Goal: Information Seeking & Learning: Understand process/instructions

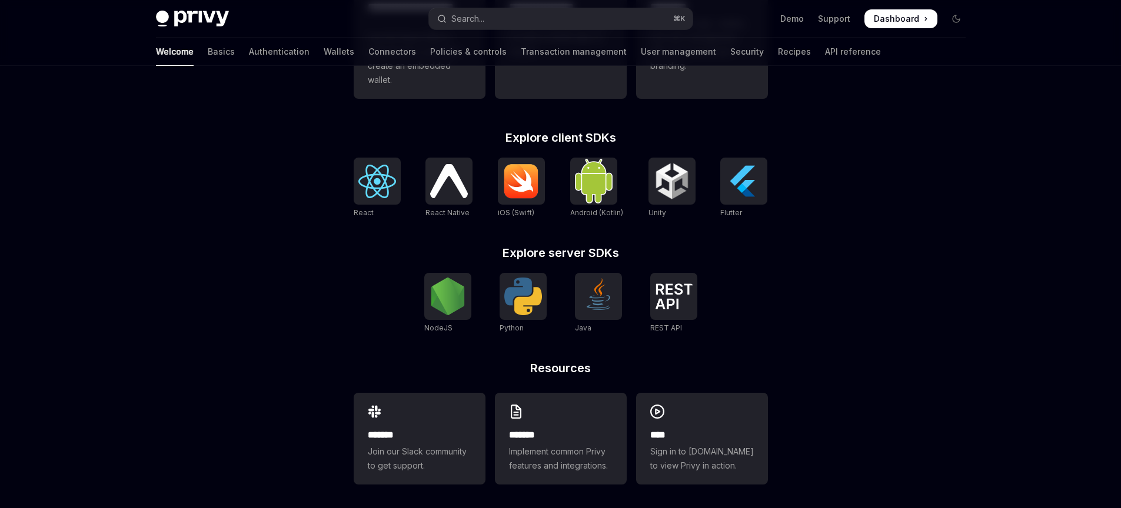
scroll to position [455, 0]
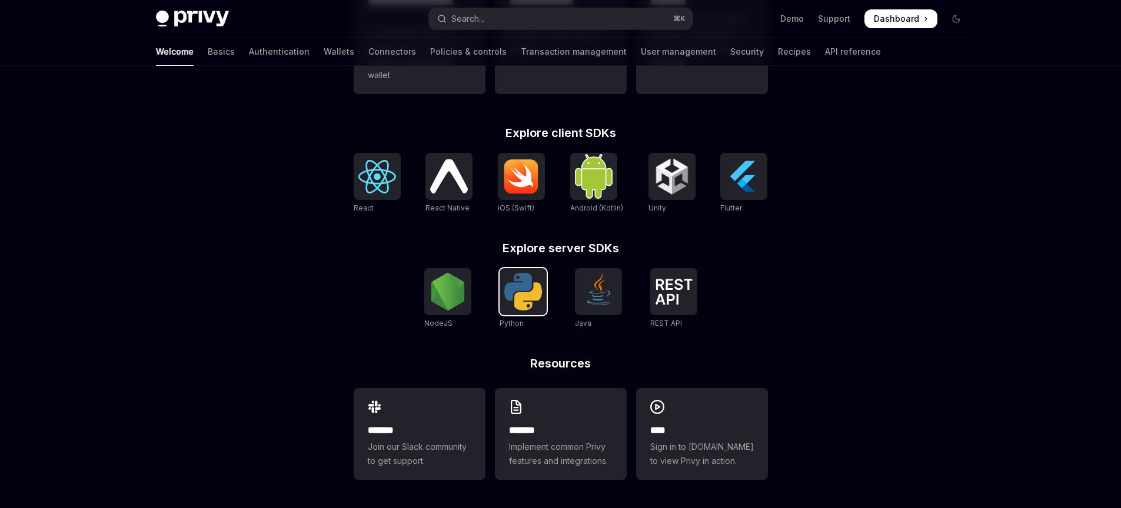
click at [527, 286] on img at bounding box center [523, 292] width 38 height 38
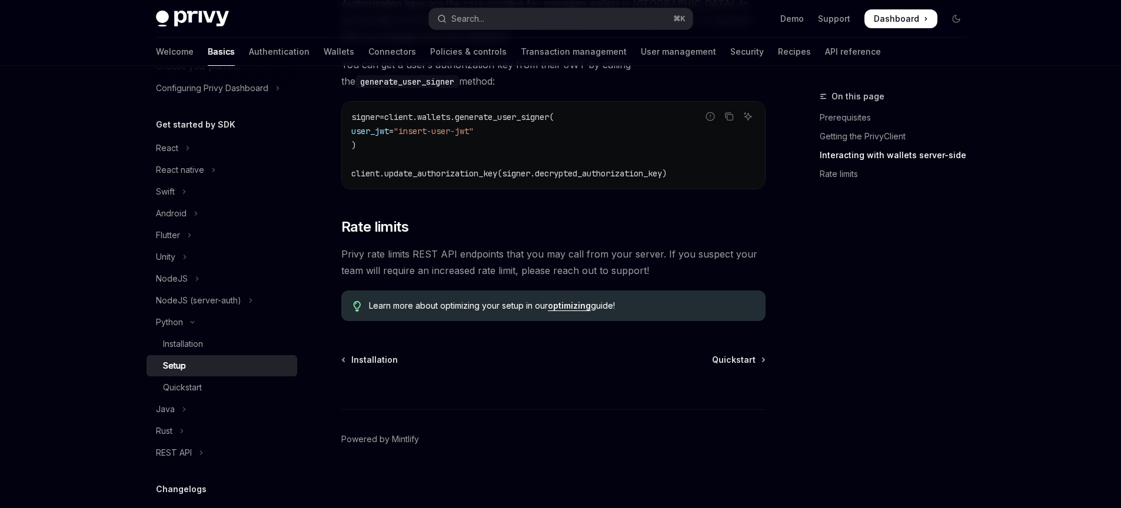
scroll to position [562, 0]
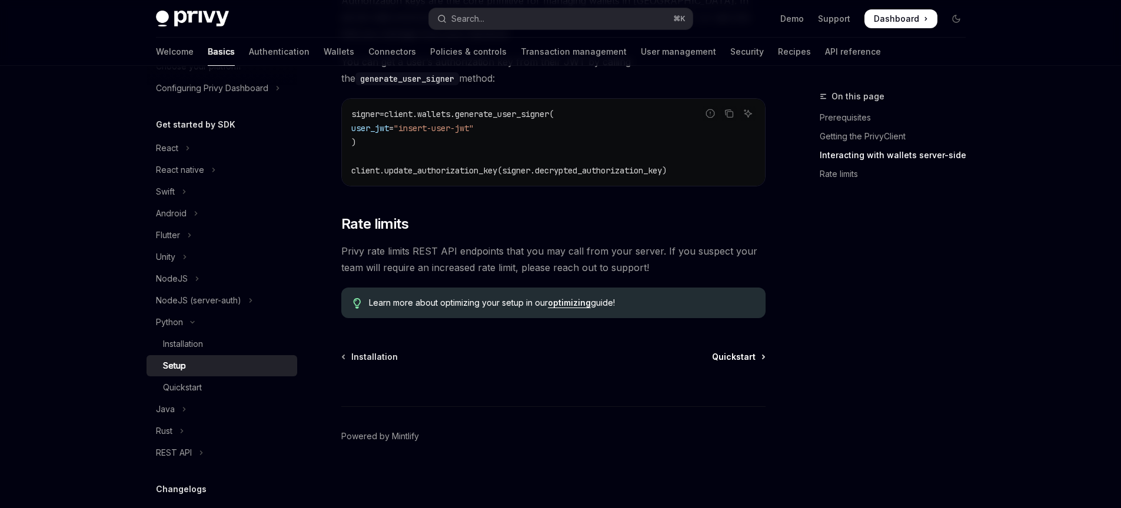
click at [743, 360] on span "Quickstart" at bounding box center [734, 357] width 44 height 12
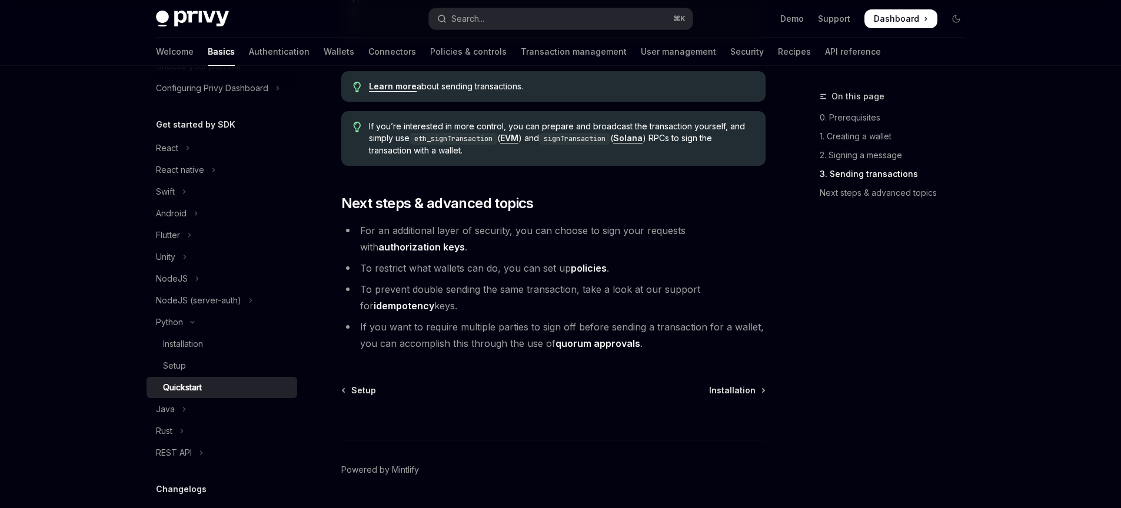
scroll to position [1265, 0]
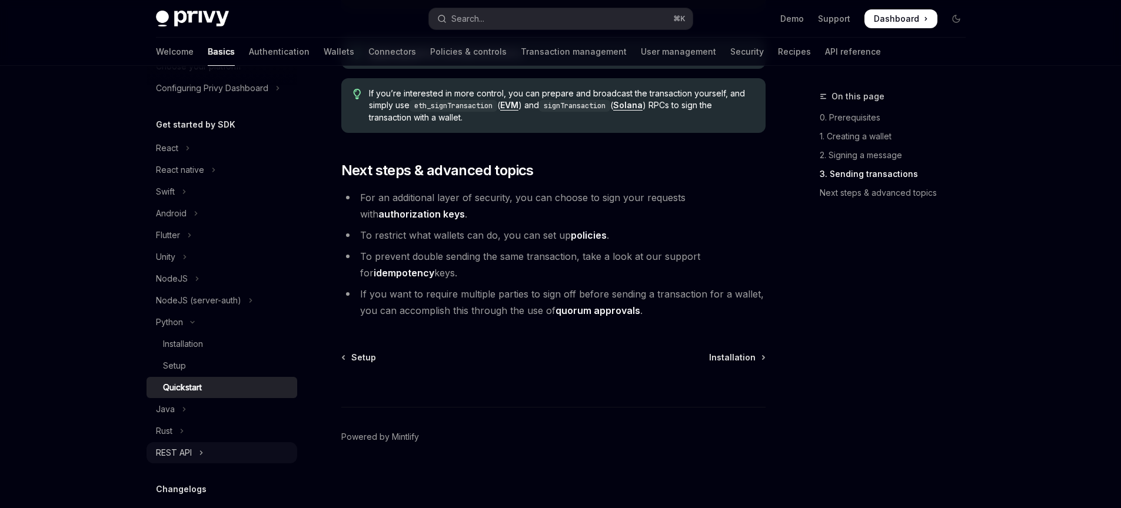
click at [184, 460] on button "REST API" at bounding box center [221, 452] width 151 height 21
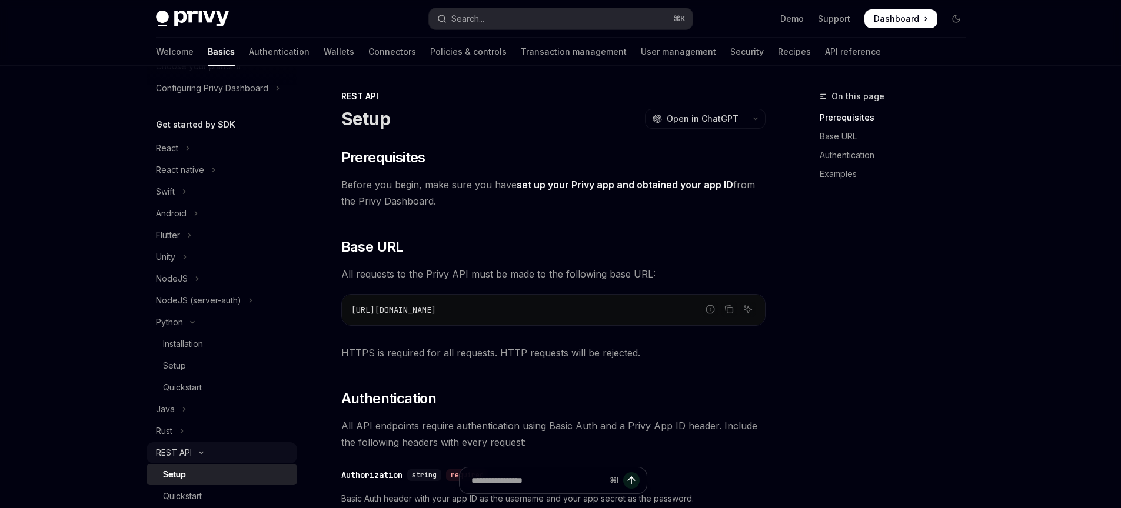
scroll to position [191, 0]
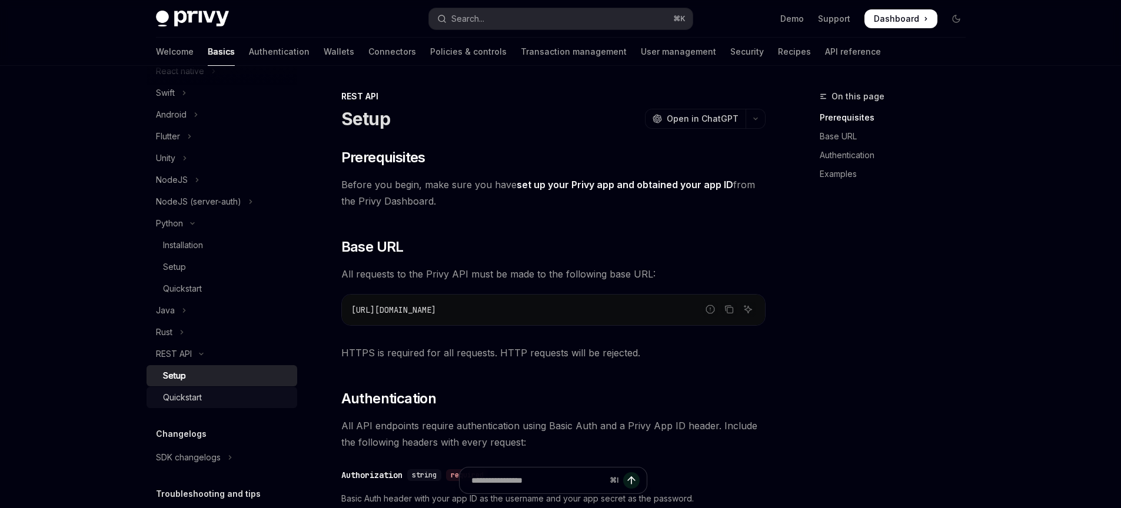
click at [195, 403] on div "Quickstart" at bounding box center [182, 398] width 39 height 14
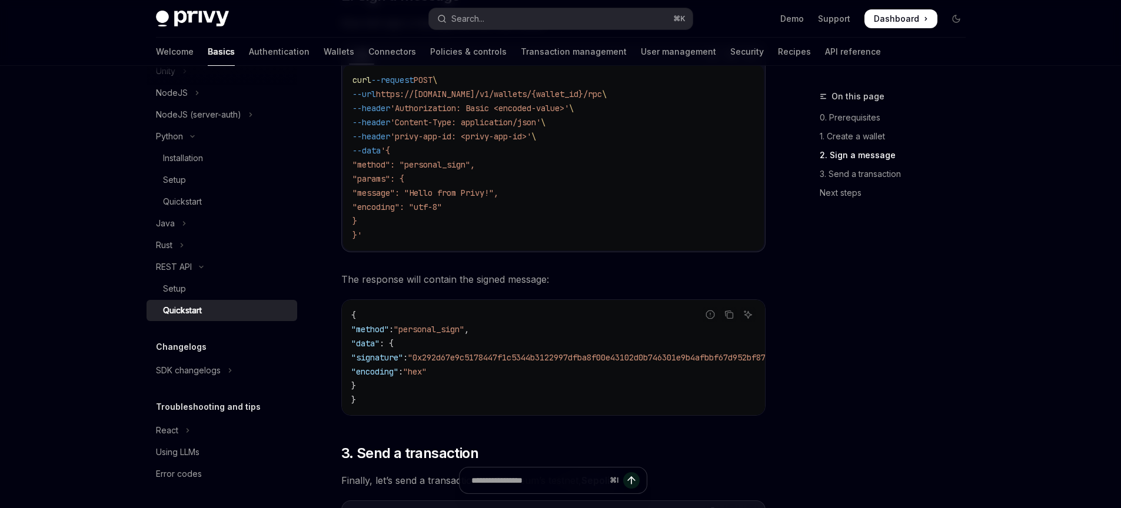
scroll to position [783, 0]
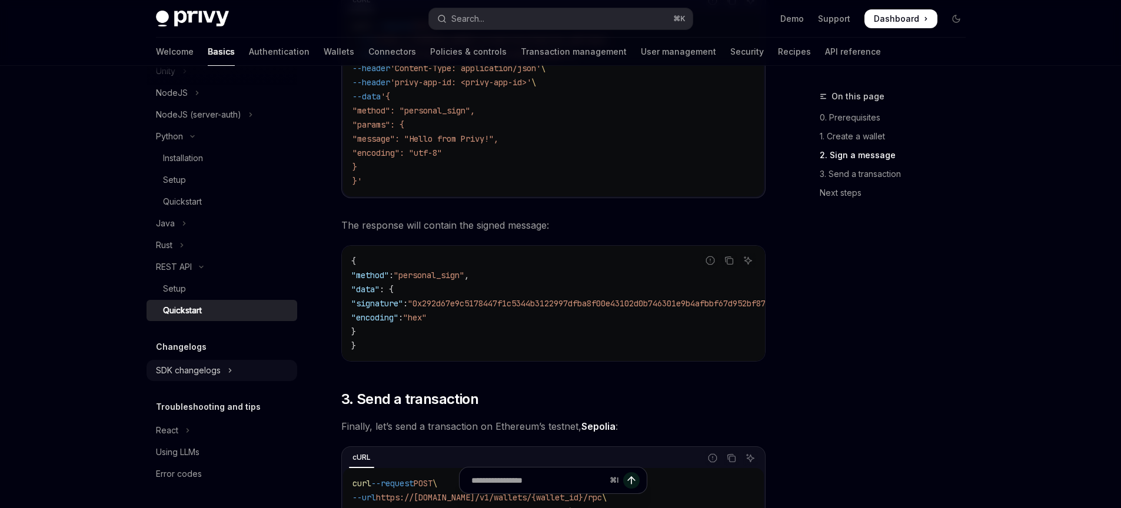
click at [236, 376] on button "SDK changelogs" at bounding box center [221, 370] width 151 height 21
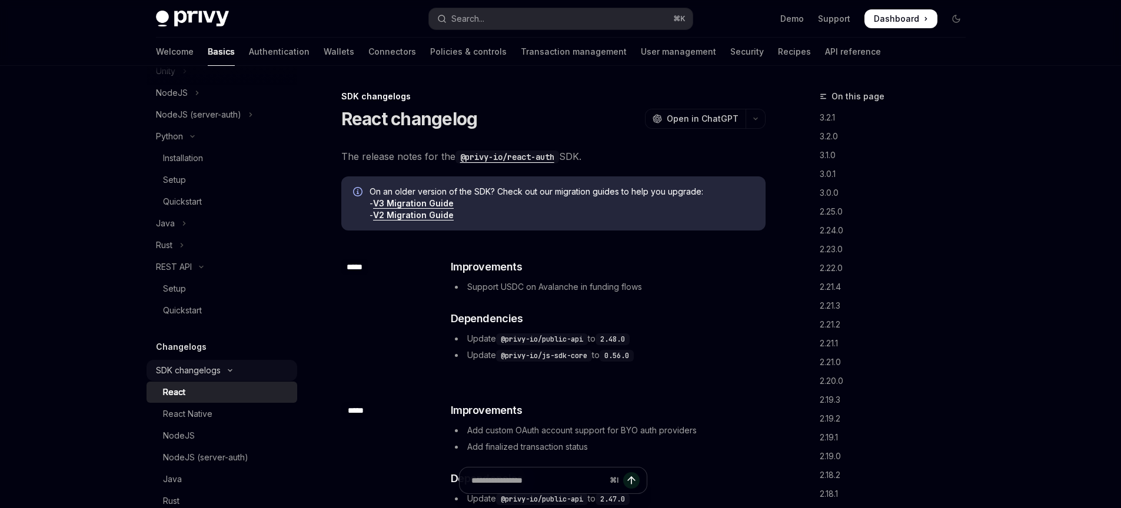
scroll to position [478, 0]
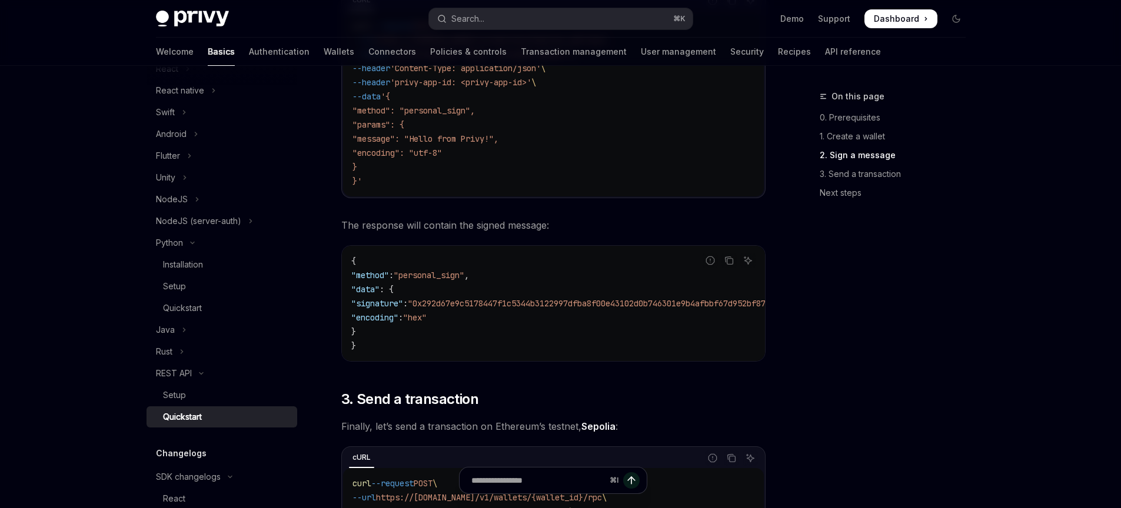
scroll to position [71, 0]
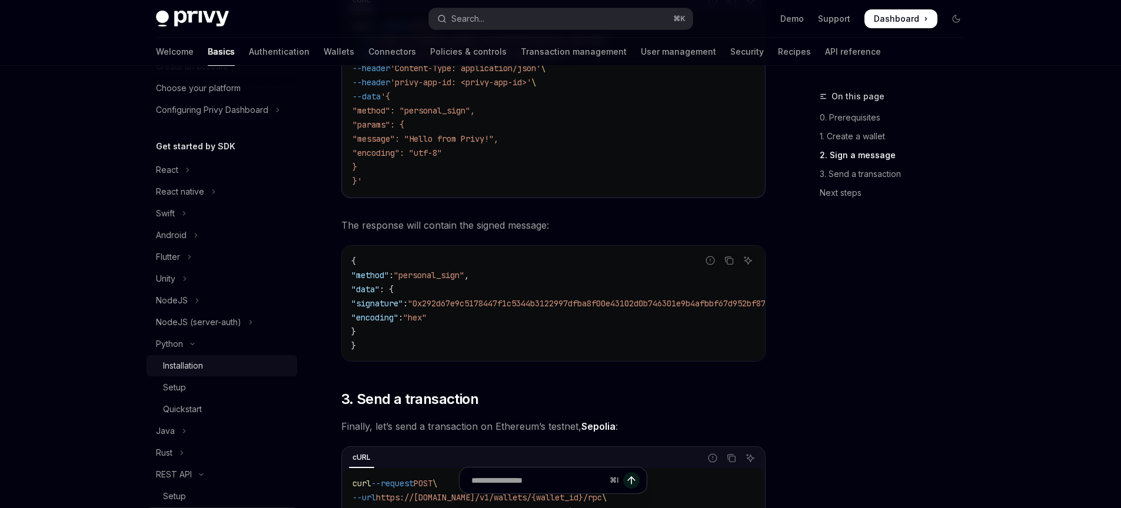
click at [182, 366] on div "Installation" at bounding box center [183, 366] width 40 height 14
type textarea "*"
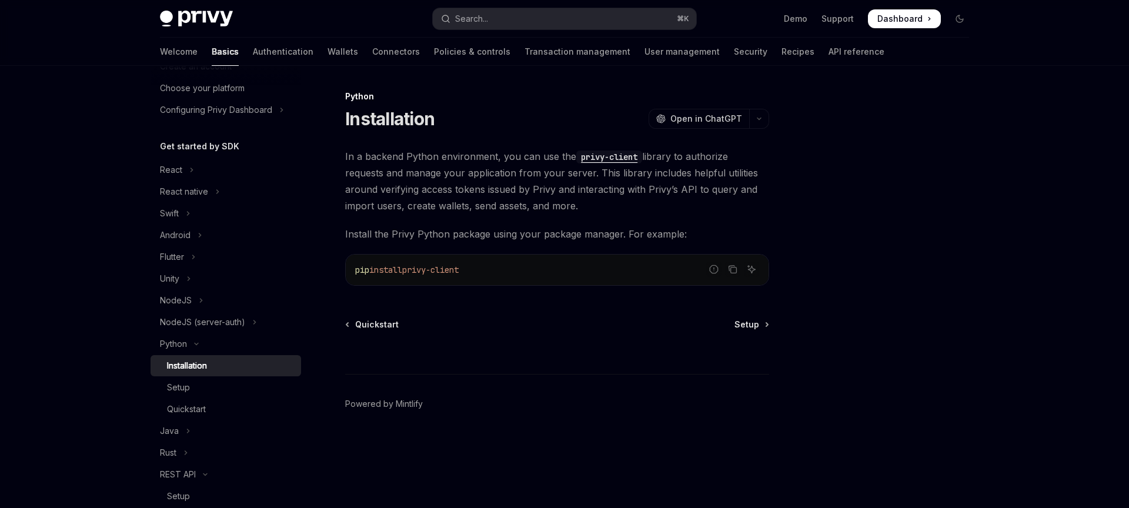
click at [430, 272] on span "privy-client" at bounding box center [430, 270] width 56 height 11
click at [578, 265] on code "pip install privy-client" at bounding box center [557, 270] width 404 height 14
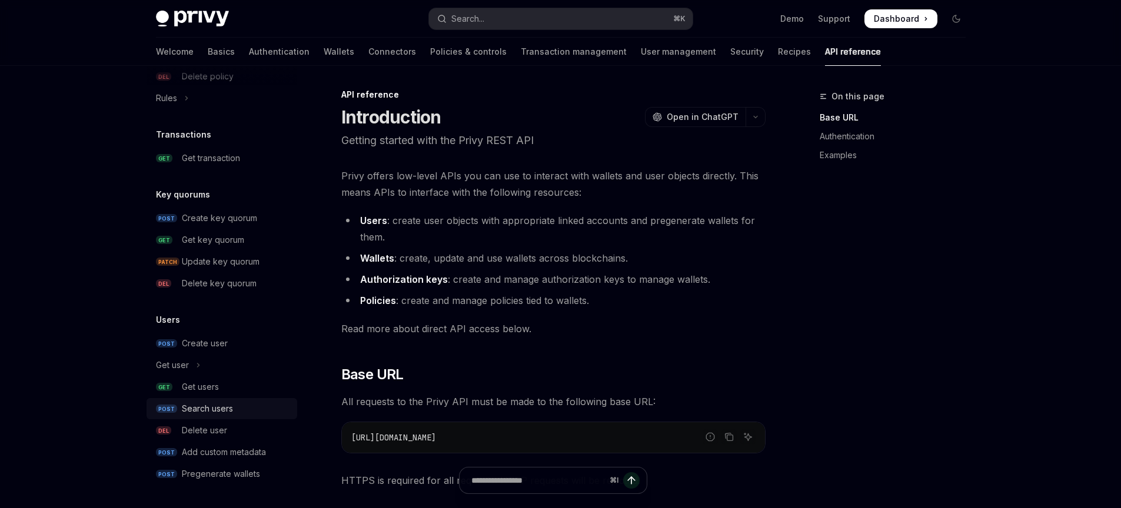
scroll to position [2, 0]
click at [212, 412] on div "Search users" at bounding box center [207, 409] width 51 height 14
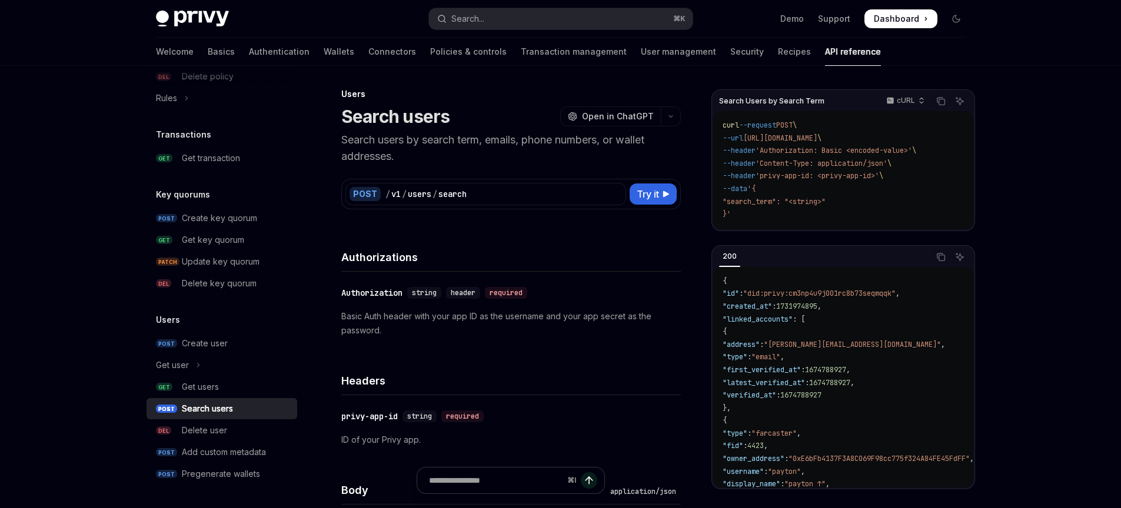
type textarea "*"
click at [467, 312] on p "Basic Auth header with your app ID as the username and your app secret as the p…" at bounding box center [510, 323] width 339 height 28
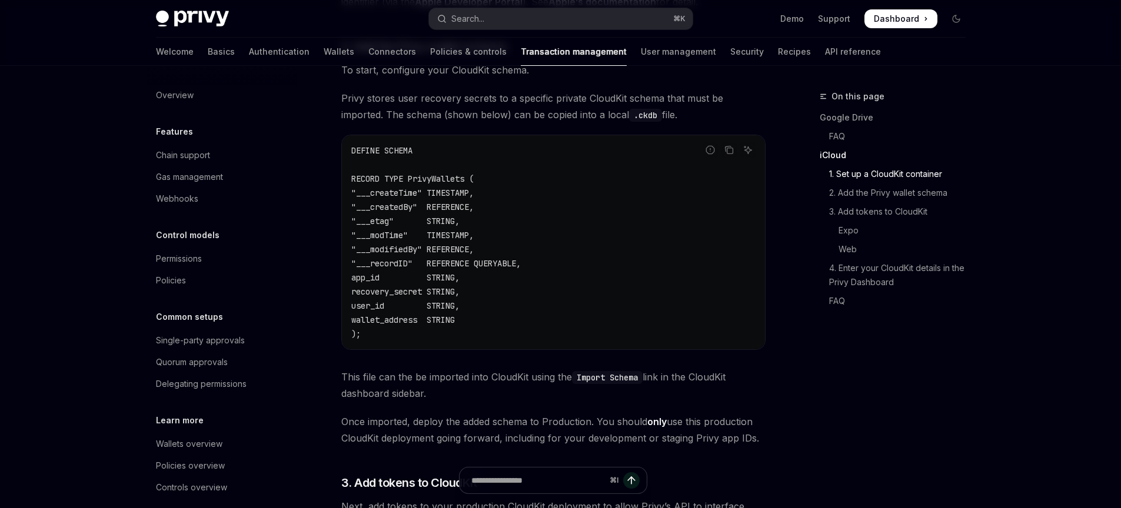
scroll to position [1228, 0]
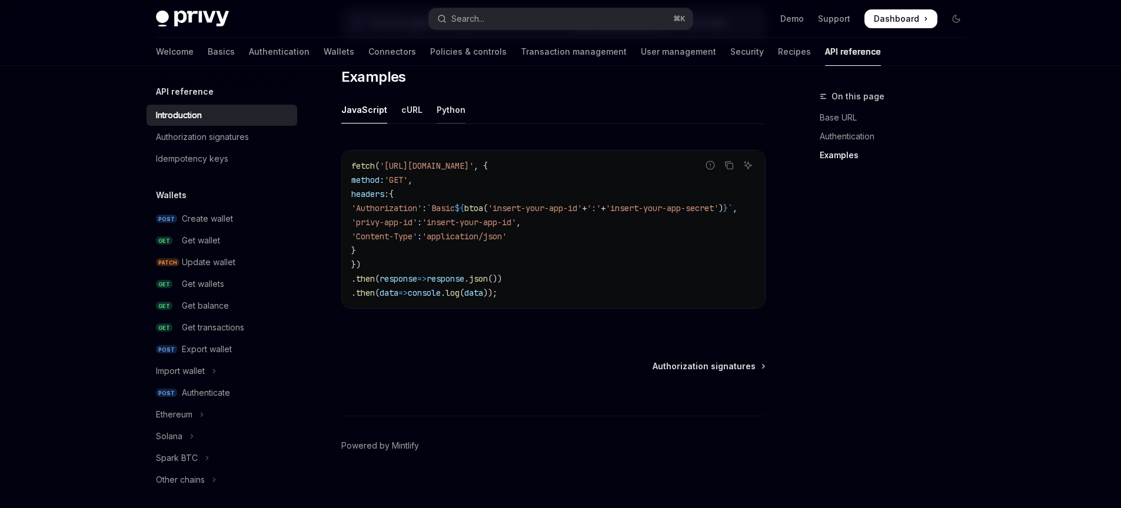
click at [439, 108] on div "Python" at bounding box center [450, 110] width 29 height 28
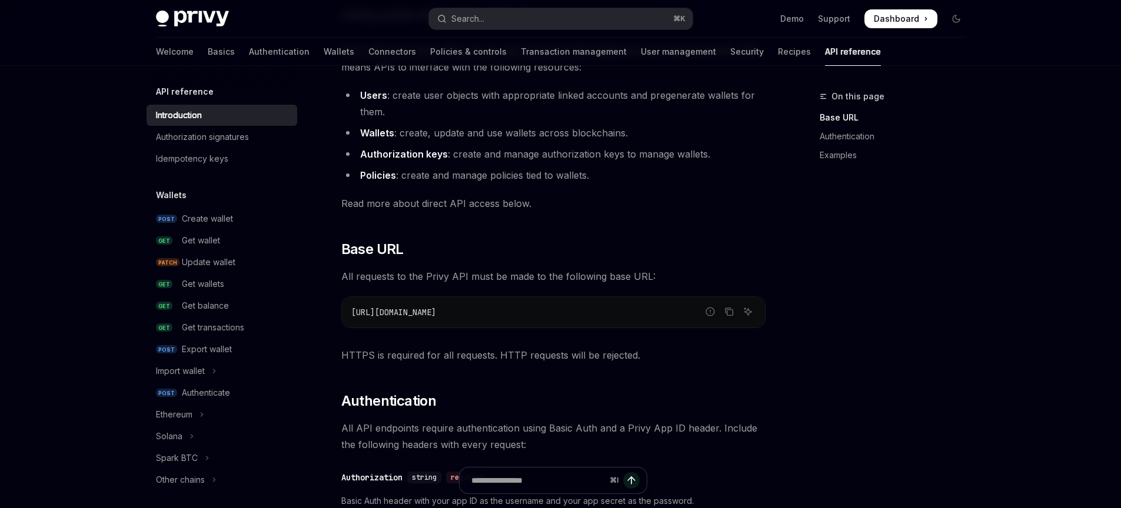
scroll to position [748, 0]
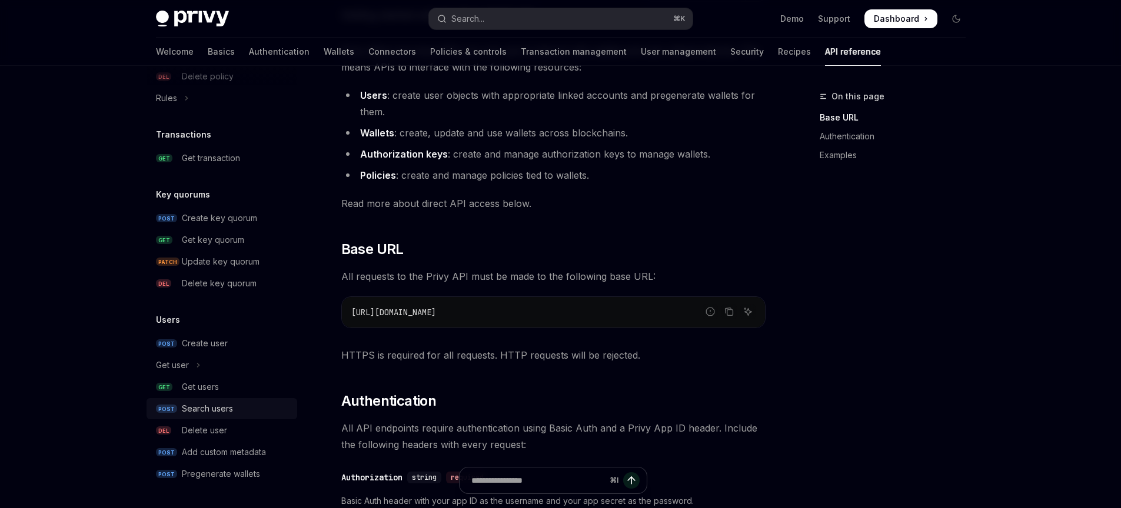
click at [223, 418] on link "POST Search users" at bounding box center [221, 408] width 151 height 21
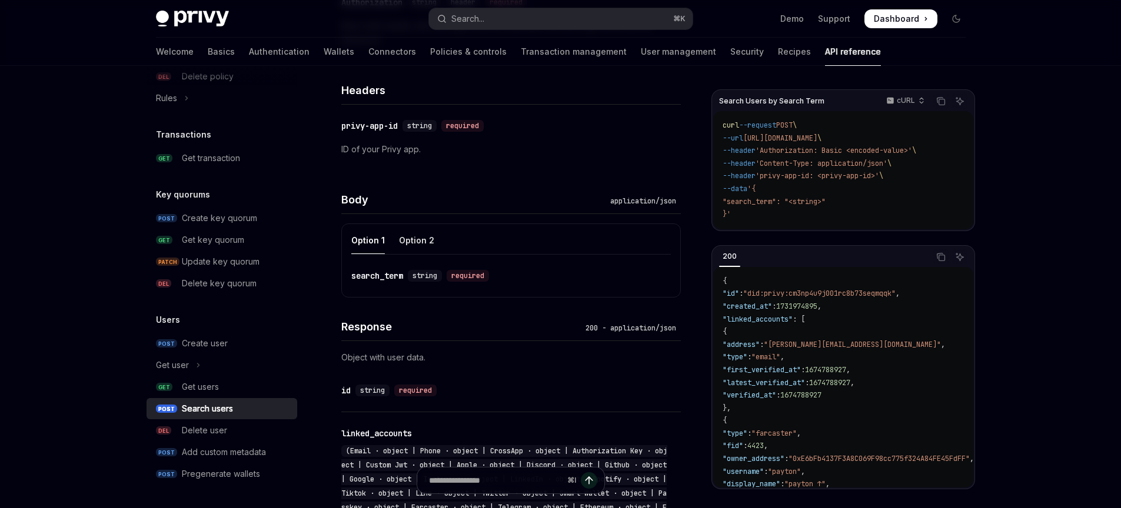
scroll to position [291, 0]
click at [409, 245] on div "Option 2" at bounding box center [416, 242] width 35 height 28
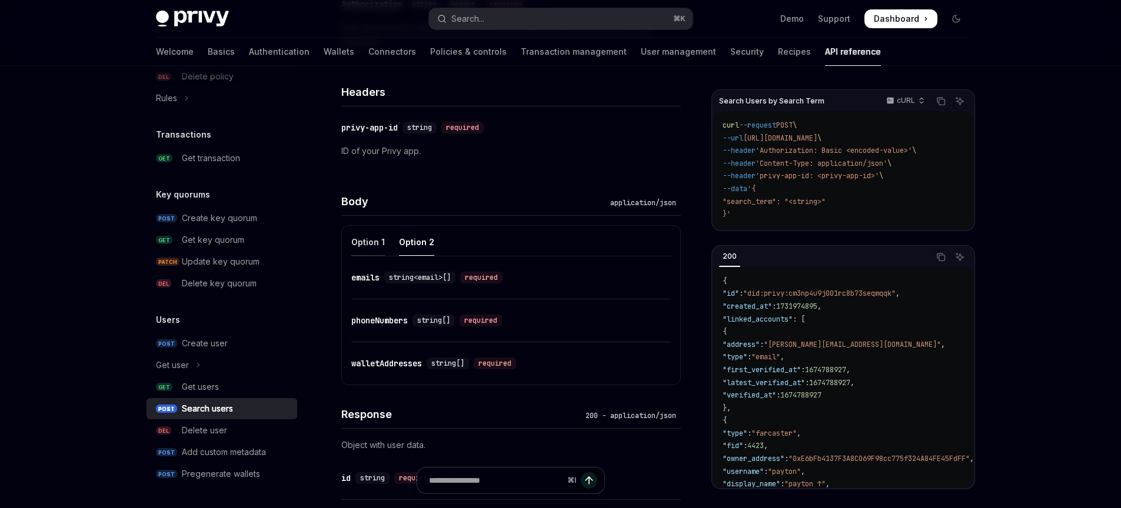
click at [375, 250] on div "Option 1" at bounding box center [368, 242] width 34 height 28
type textarea "*"
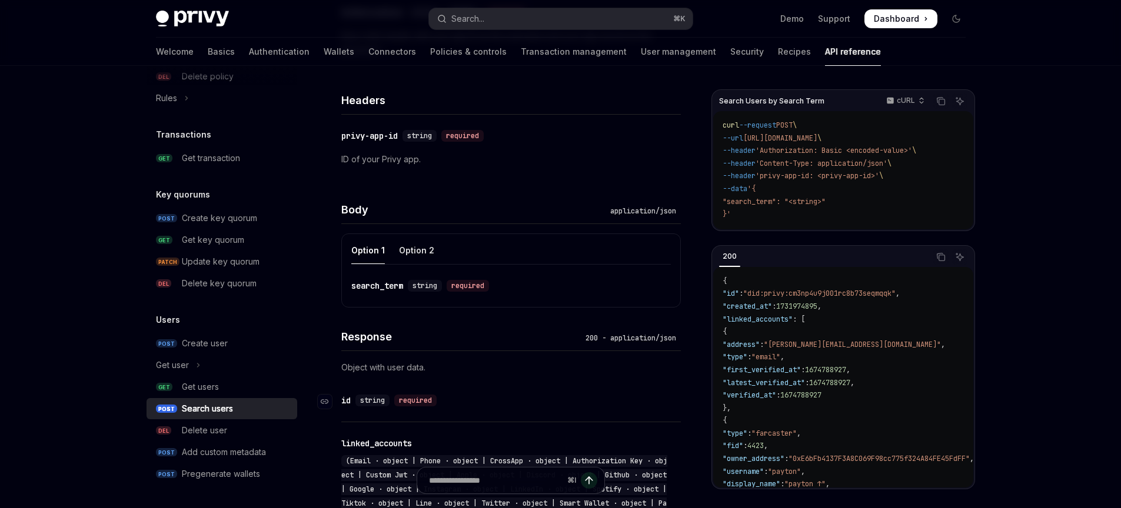
scroll to position [190, 0]
